Goal: Task Accomplishment & Management: Manage account settings

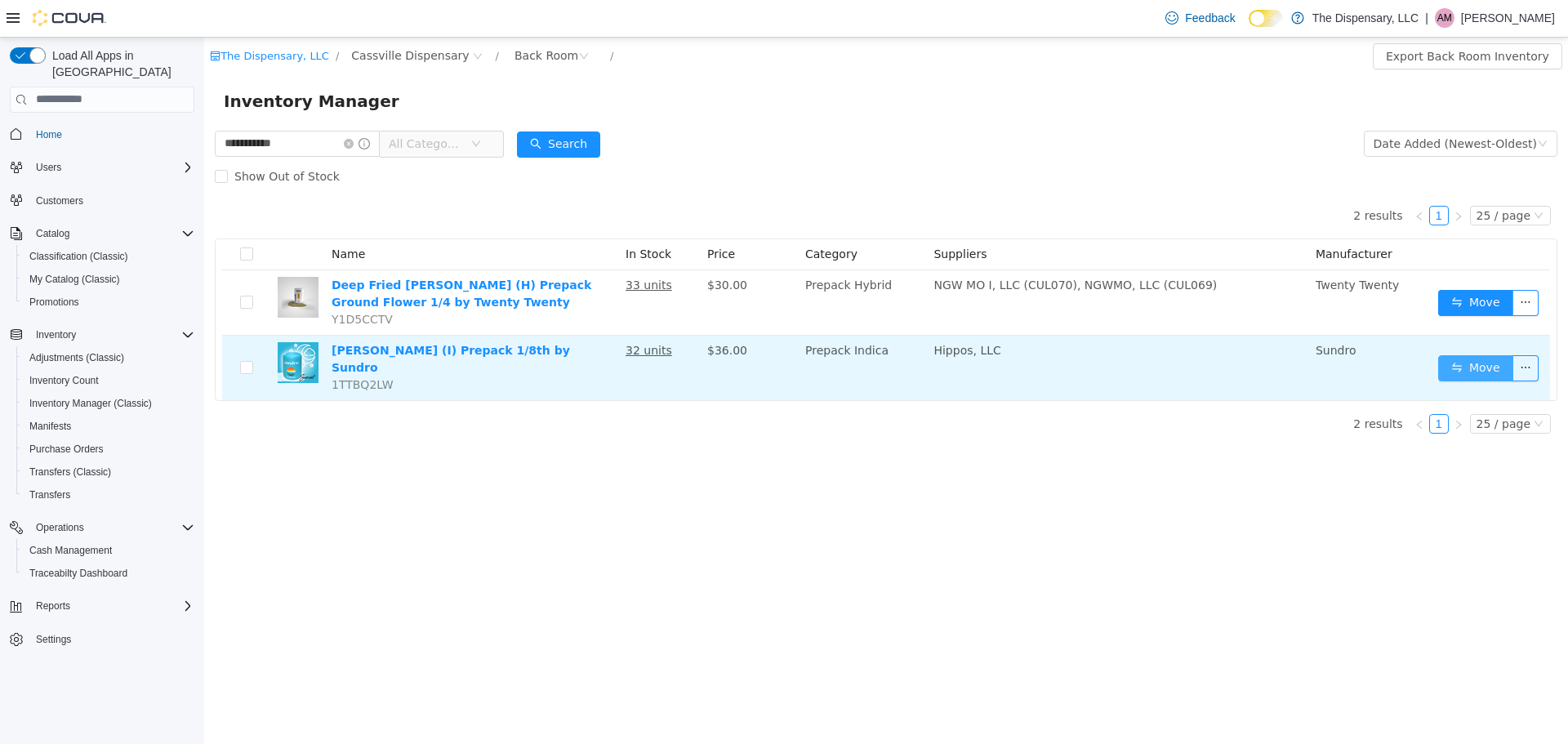
click at [1486, 366] on button "Move" at bounding box center [1475, 367] width 75 height 26
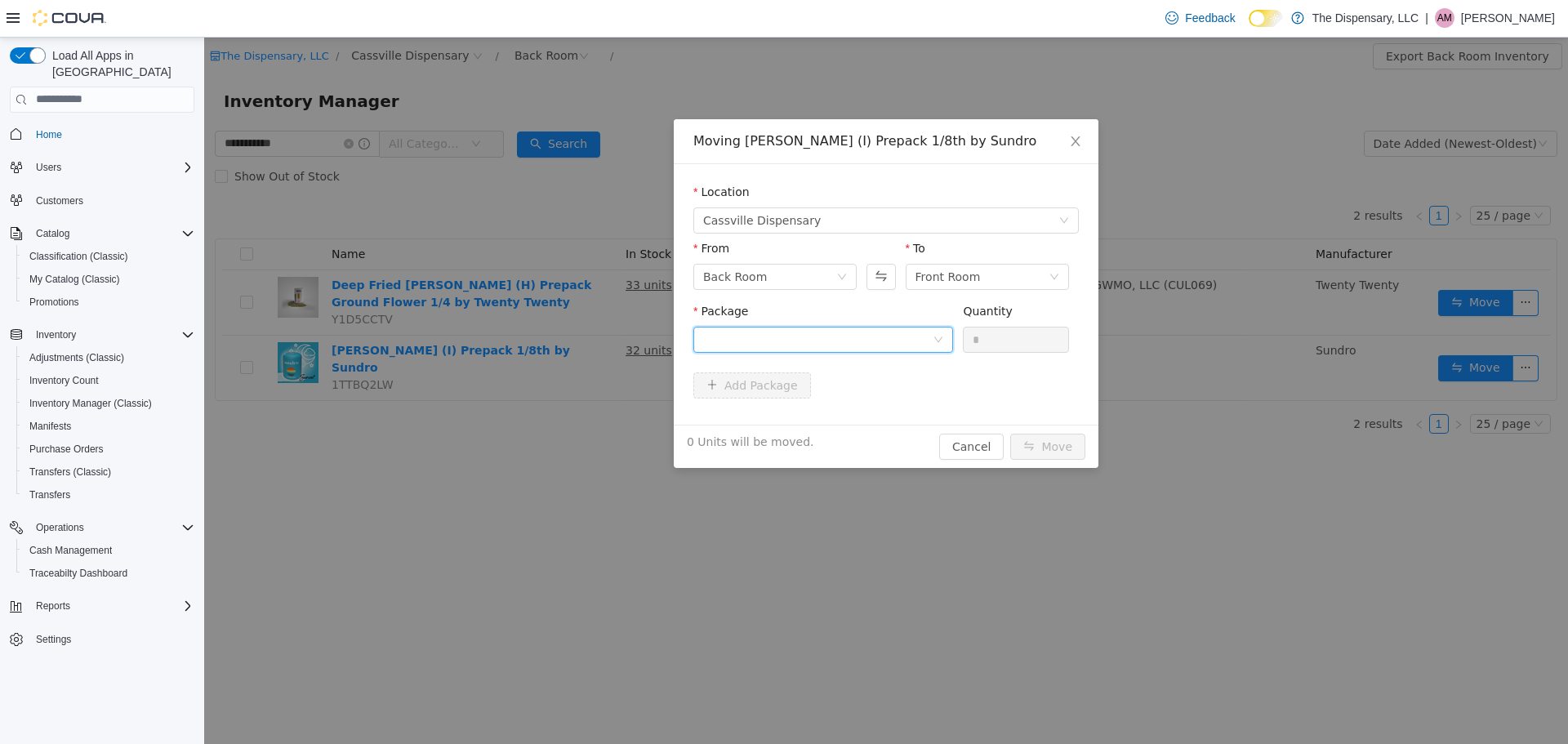
click at [874, 342] on div at bounding box center [817, 339] width 229 height 25
click at [884, 401] on li "1A40C0300000835000035744 Quantity : 32 Units" at bounding box center [823, 406] width 260 height 44
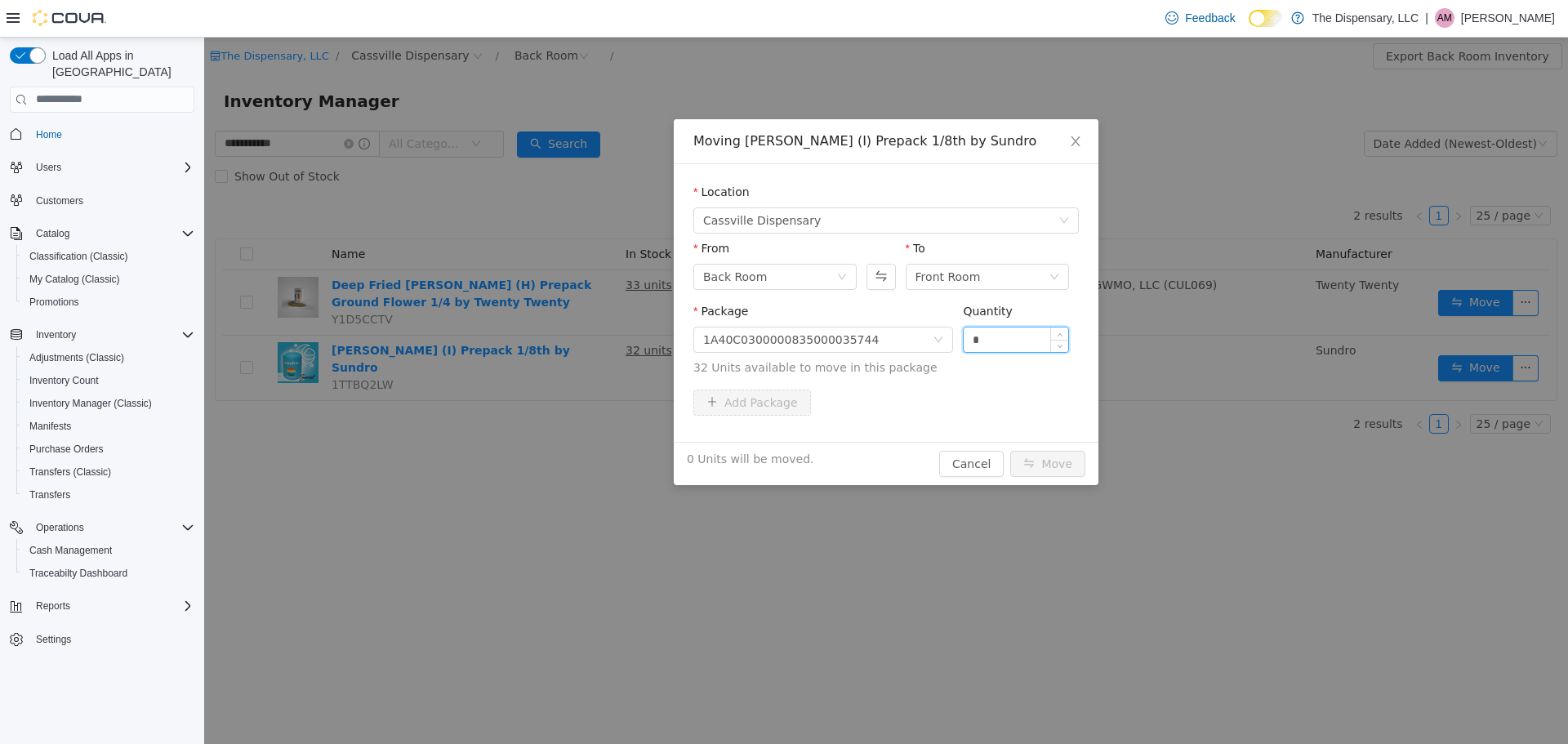
click at [989, 338] on input "*" at bounding box center [1015, 339] width 104 height 25
type input "**"
click at [1058, 466] on button "Move" at bounding box center [1047, 462] width 75 height 26
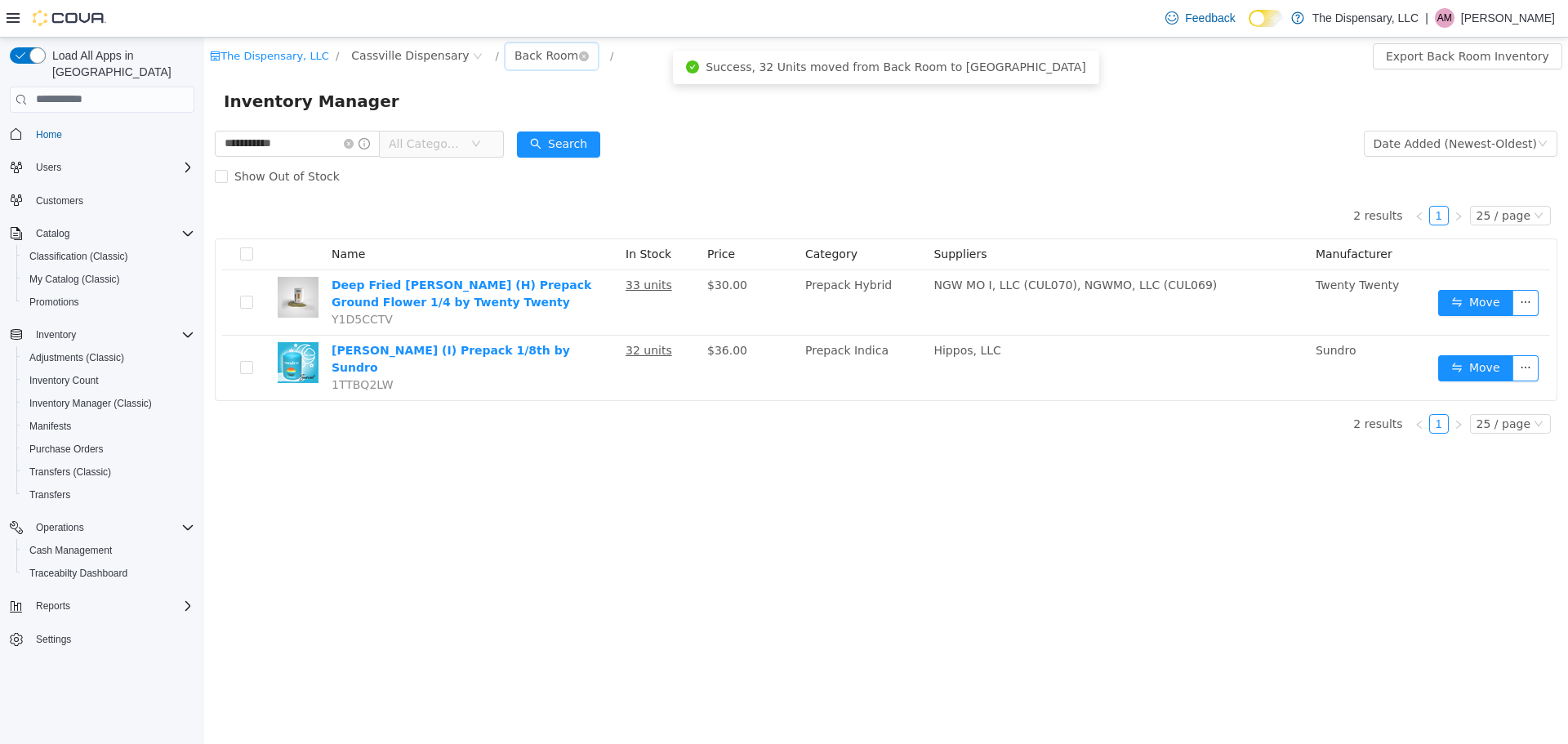
click at [515, 46] on div "Back Room" at bounding box center [546, 54] width 63 height 25
click at [514, 107] on li "Front Room" at bounding box center [525, 114] width 98 height 26
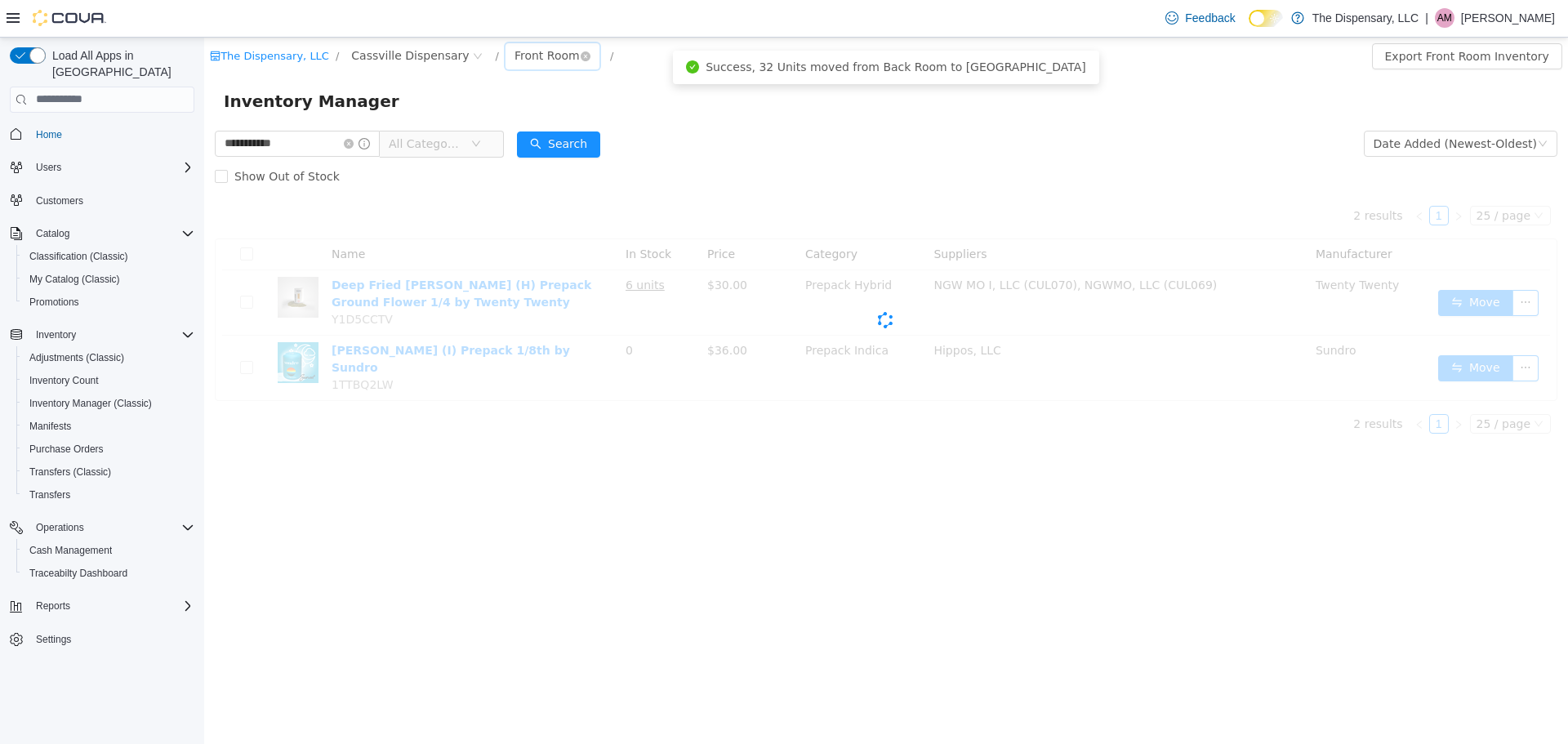
click at [515, 57] on div "Front Room" at bounding box center [547, 54] width 65 height 25
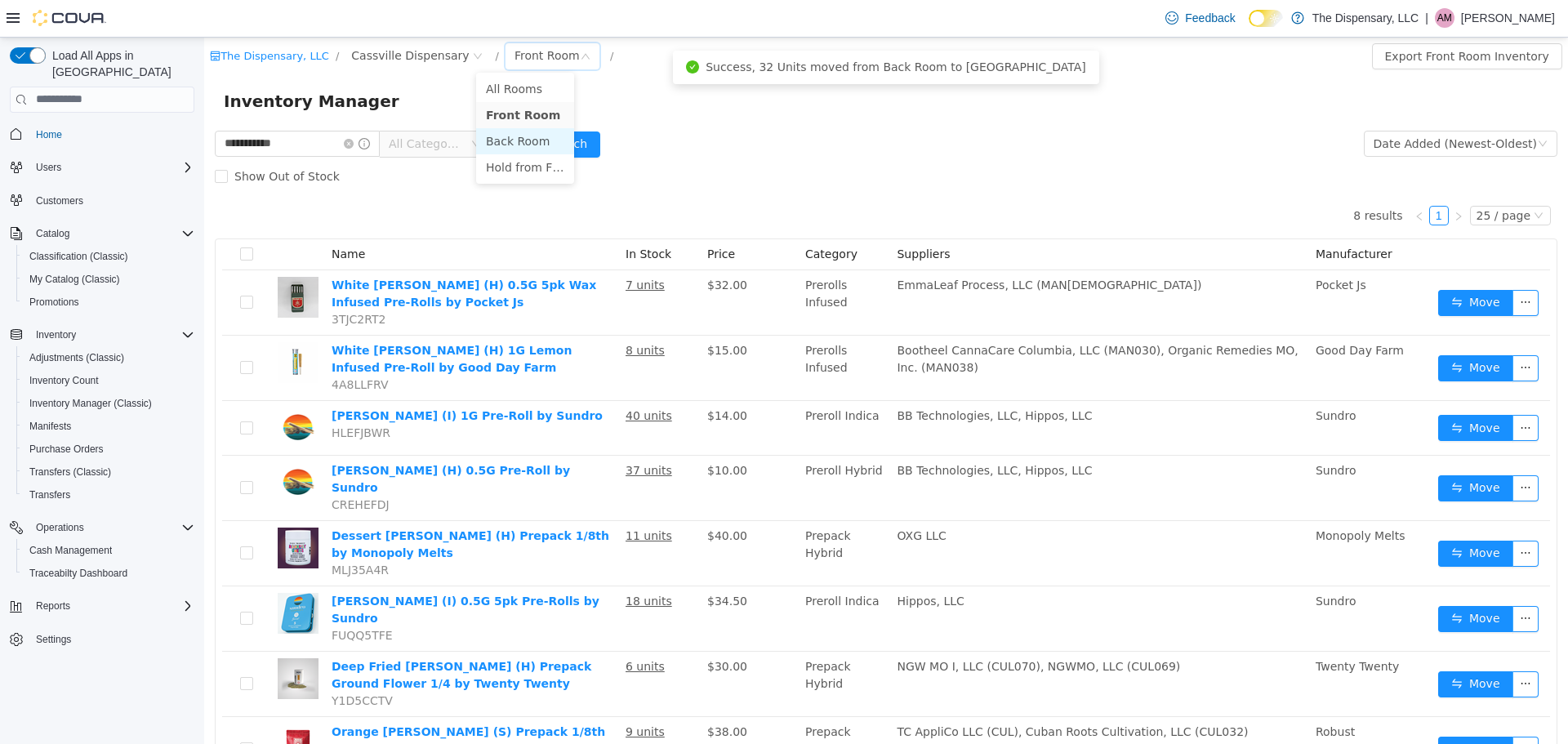
click at [499, 141] on li "Back Room" at bounding box center [525, 140] width 98 height 26
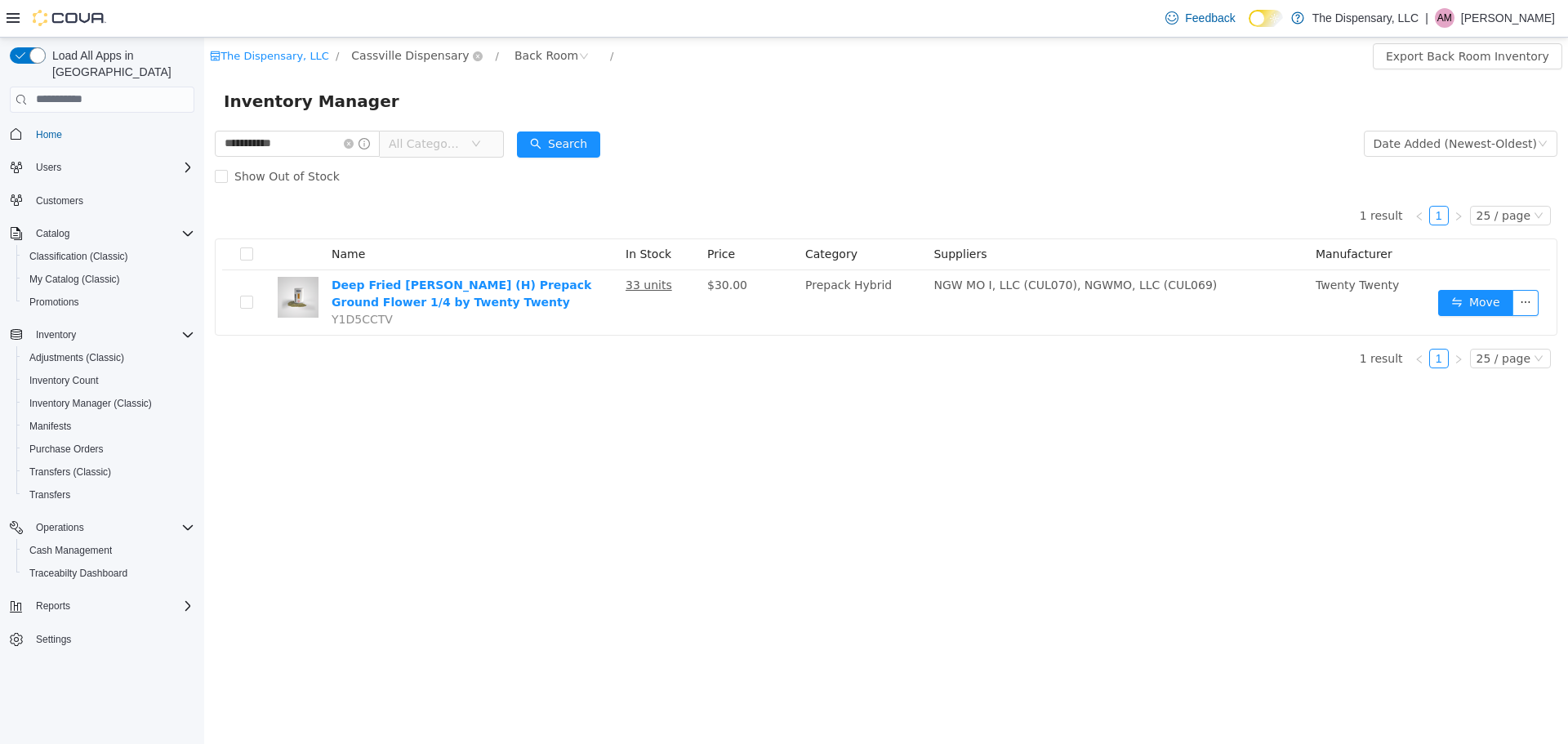
click at [387, 56] on span "Cassville Dispensary" at bounding box center [410, 54] width 118 height 18
click at [744, 143] on form "**********" at bounding box center [886, 158] width 1342 height 65
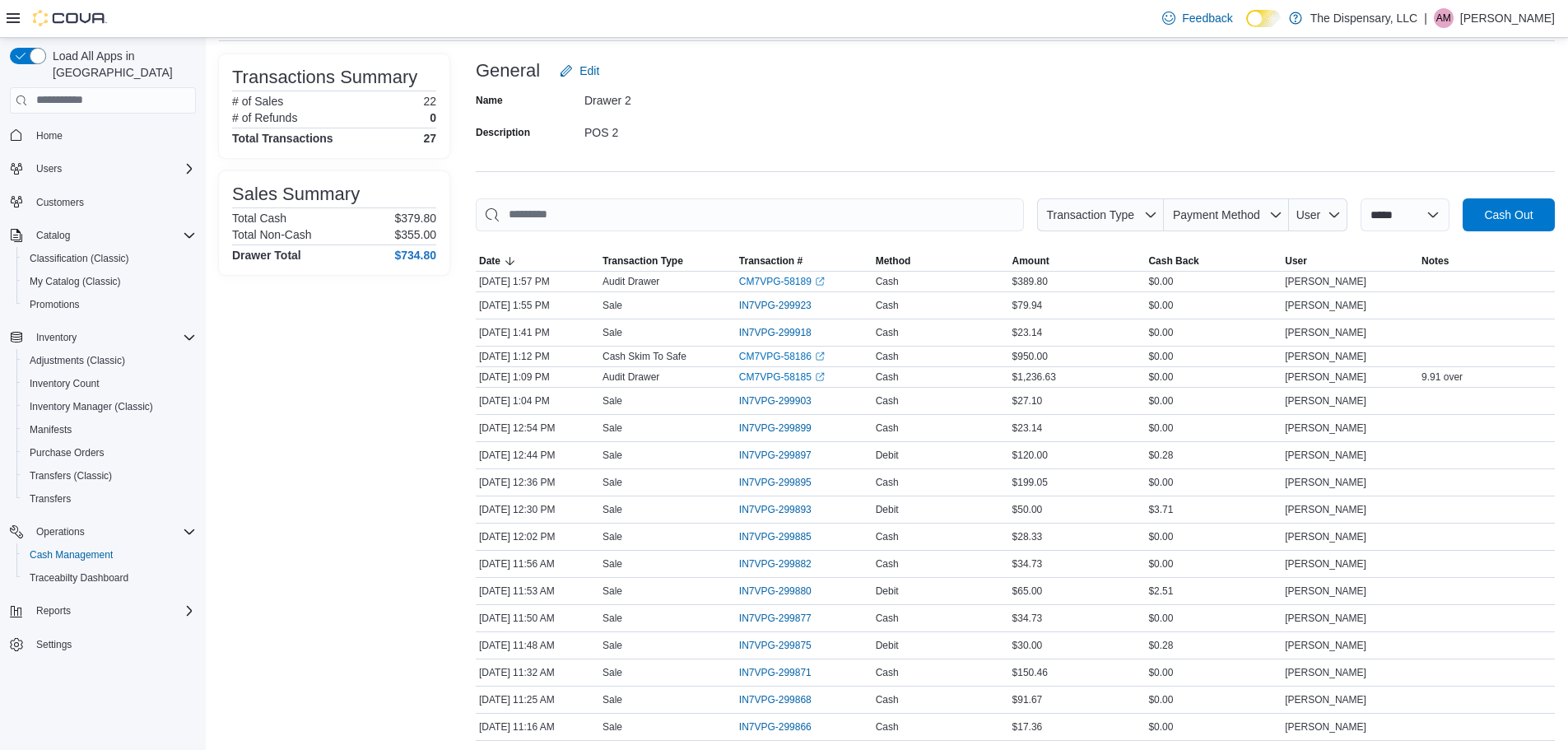
scroll to position [72, 0]
